Goal: Learn about a topic

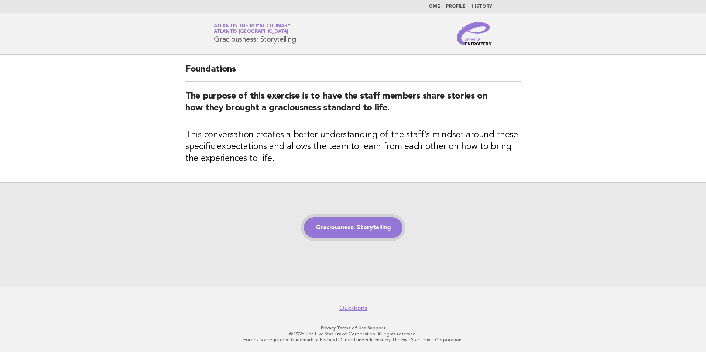
click at [352, 232] on link "Graciousness: Storytelling" at bounding box center [353, 228] width 99 height 21
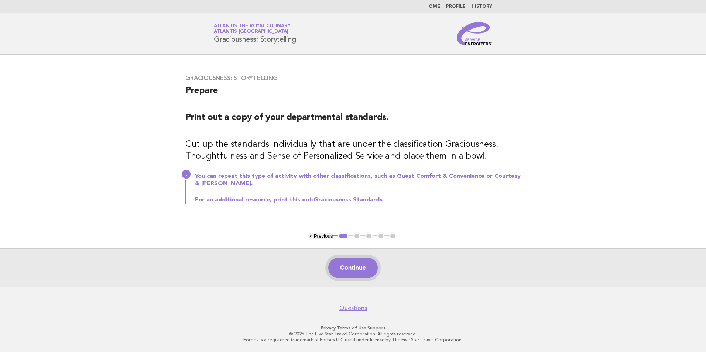
click at [350, 264] on button "Continue" at bounding box center [352, 268] width 49 height 21
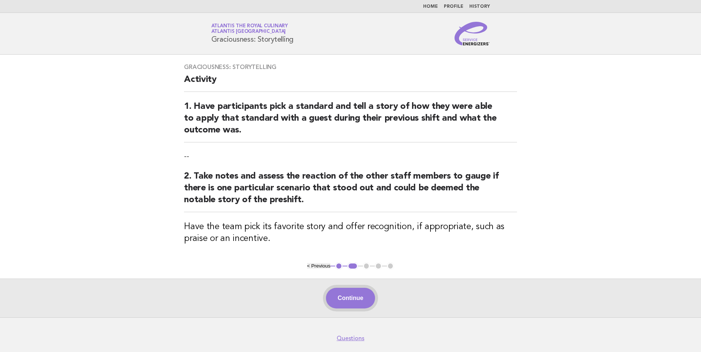
click at [353, 289] on button "Continue" at bounding box center [350, 298] width 49 height 21
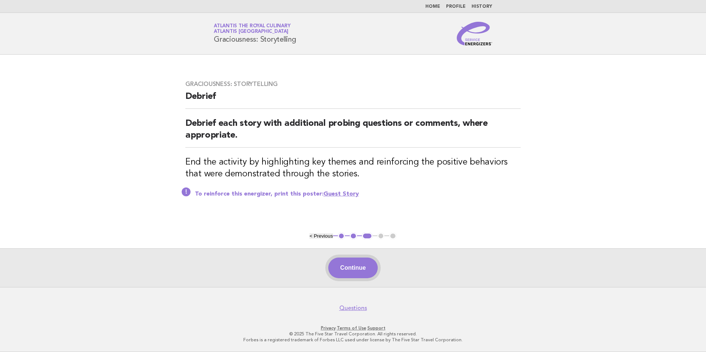
click at [362, 270] on button "Continue" at bounding box center [352, 268] width 49 height 21
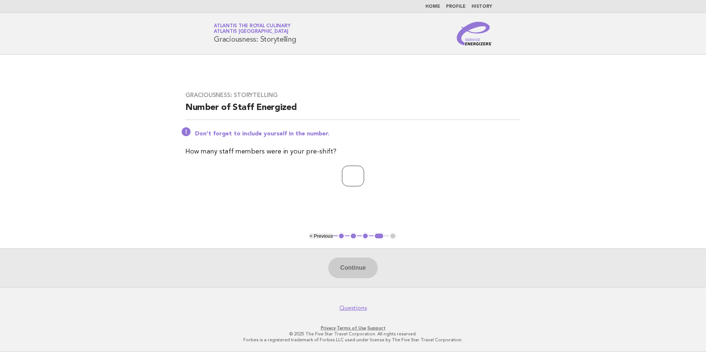
click at [348, 181] on input "number" at bounding box center [353, 176] width 22 height 21
type input "*"
click at [348, 271] on button "Continue" at bounding box center [352, 268] width 49 height 21
